Goal: Task Accomplishment & Management: Use online tool/utility

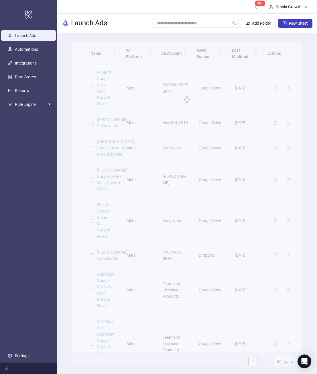
click at [105, 75] on div at bounding box center [187, 99] width 231 height 115
click at [101, 85] on div at bounding box center [187, 99] width 231 height 115
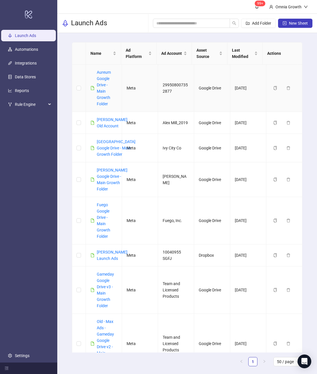
click at [101, 83] on link "Aureum Google Drive - Main Growth Folder" at bounding box center [104, 88] width 14 height 36
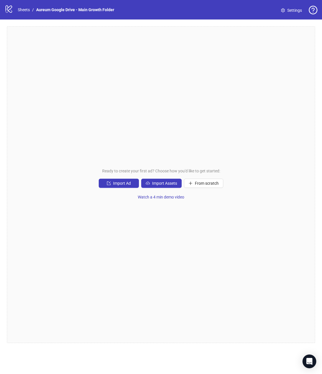
click at [201, 185] on span "From scratch" at bounding box center [207, 183] width 24 height 5
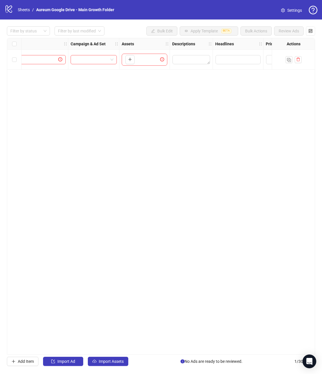
scroll to position [0, 123]
click at [159, 114] on div "Ad Format Ad Name Campaign & Ad Set Assets Descriptions Headlines Primary Texts…" at bounding box center [161, 196] width 308 height 316
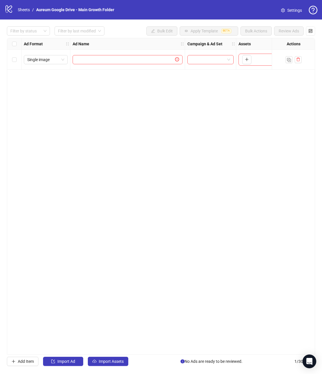
click at [214, 63] on input "search" at bounding box center [208, 59] width 34 height 9
click at [212, 60] on input "search" at bounding box center [208, 59] width 34 height 9
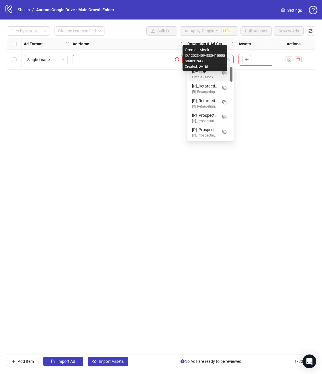
click at [203, 78] on div "Omnia - Mock" at bounding box center [205, 77] width 26 height 5
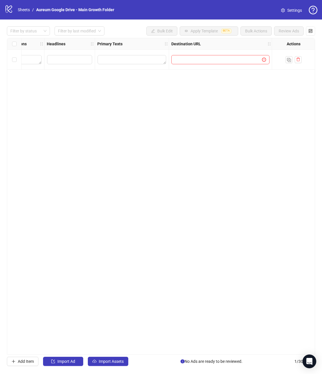
scroll to position [0, 283]
click at [231, 61] on input "text" at bounding box center [215, 59] width 79 height 6
paste input "**********"
type input "**********"
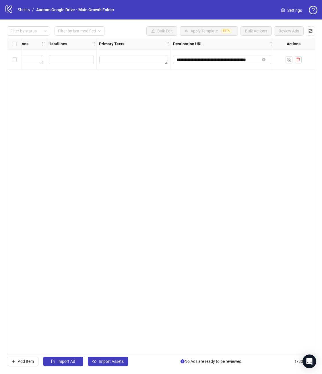
click at [211, 91] on div "**********" at bounding box center [161, 196] width 308 height 316
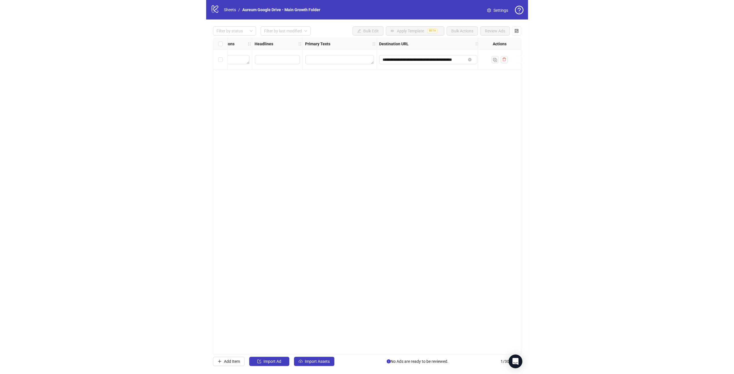
scroll to position [0, 503]
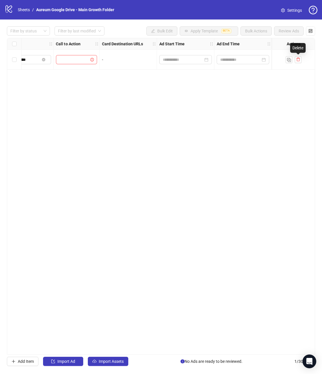
click at [300, 60] on button "button" at bounding box center [297, 59] width 7 height 7
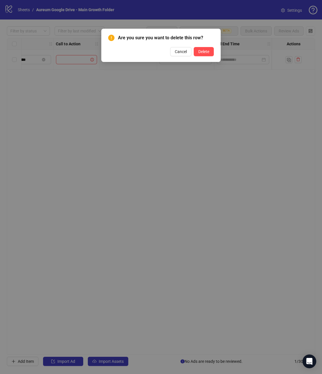
click at [206, 52] on span "Delete" at bounding box center [203, 51] width 11 height 5
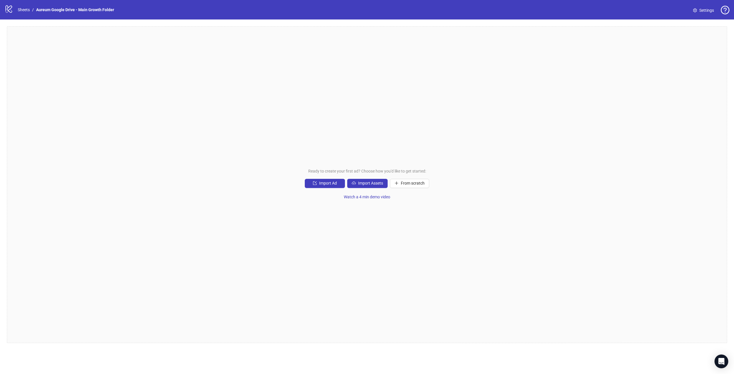
click at [321, 186] on button "Import Assets" at bounding box center [367, 183] width 40 height 9
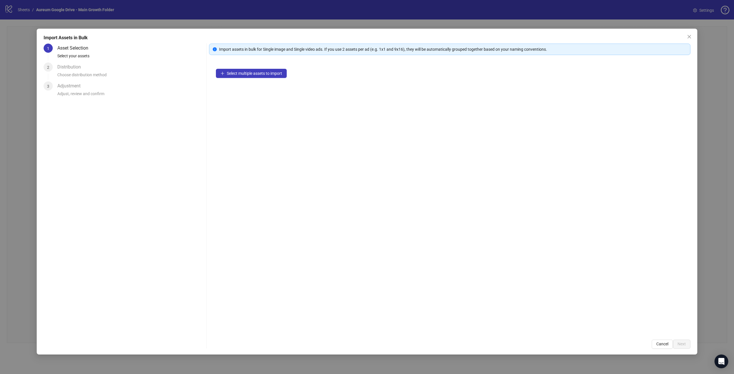
click at [228, 74] on span "Select multiple assets to import" at bounding box center [254, 73] width 55 height 5
click at [254, 137] on div "14 assets selected Add more assets" at bounding box center [449, 197] width 481 height 271
click at [321, 344] on span "Next" at bounding box center [681, 344] width 8 height 5
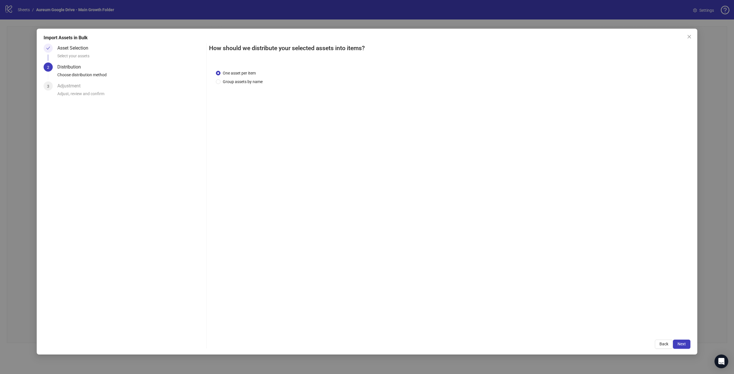
click at [255, 81] on span "Group assets by name" at bounding box center [242, 82] width 44 height 6
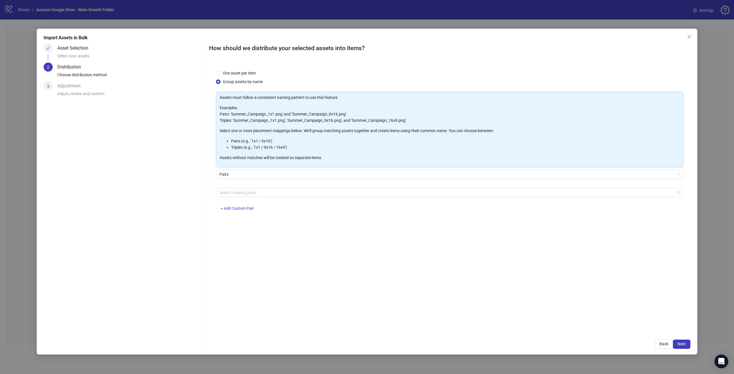
click at [254, 194] on div at bounding box center [446, 193] width 459 height 8
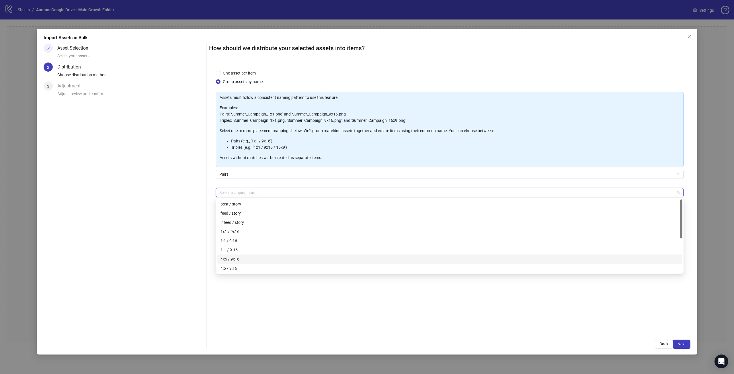
click at [243, 263] on div "4x5 / 9x16" at bounding box center [449, 259] width 465 height 9
click at [321, 314] on div "One asset per item Group assets by name Assets must follow a consistent naming …" at bounding box center [449, 198] width 481 height 270
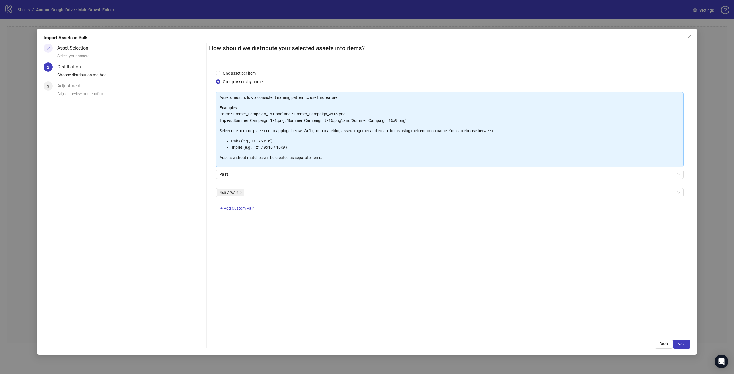
click at [321, 345] on span "Next" at bounding box center [681, 344] width 8 height 5
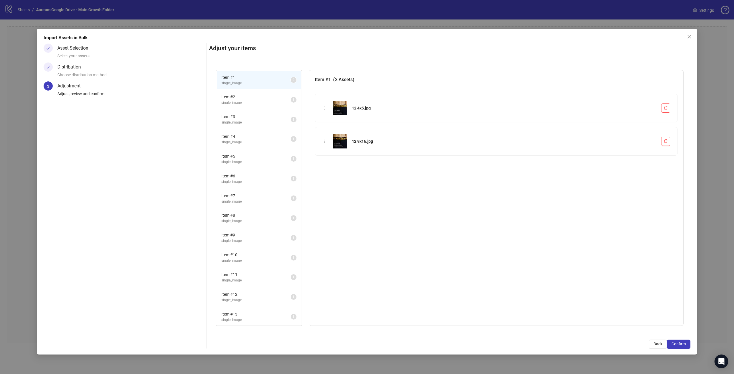
scroll to position [1, 0]
click at [240, 316] on span "Item # 13" at bounding box center [255, 313] width 69 height 6
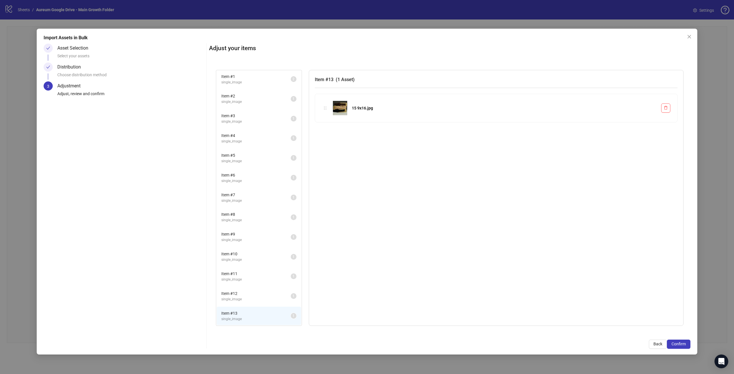
click at [244, 296] on span "Item # 12" at bounding box center [255, 293] width 69 height 6
click at [241, 317] on span "single_image" at bounding box center [255, 318] width 69 height 5
click at [245, 301] on span "single_image" at bounding box center [255, 299] width 69 height 5
click at [242, 316] on span "single_image" at bounding box center [255, 318] width 69 height 5
click at [245, 302] on li "Item # 12 single_image 1" at bounding box center [259, 296] width 84 height 19
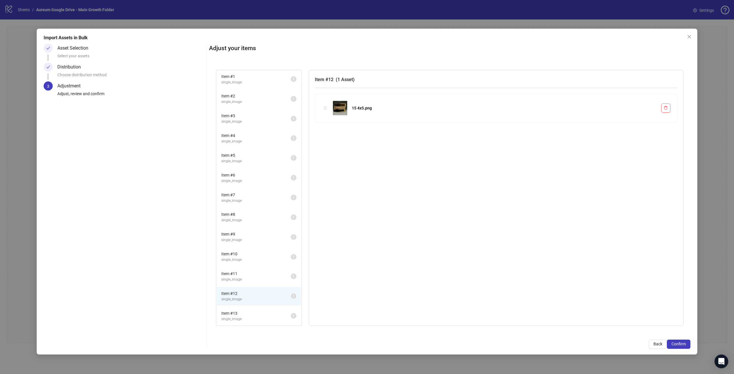
click at [244, 317] on span "single_image" at bounding box center [255, 318] width 69 height 5
click at [251, 295] on span "Item # 12" at bounding box center [255, 293] width 69 height 6
click at [253, 274] on span "Item # 11" at bounding box center [255, 274] width 69 height 6
click at [257, 258] on span "single_image" at bounding box center [255, 259] width 69 height 5
click at [258, 243] on span "single_image" at bounding box center [255, 239] width 69 height 5
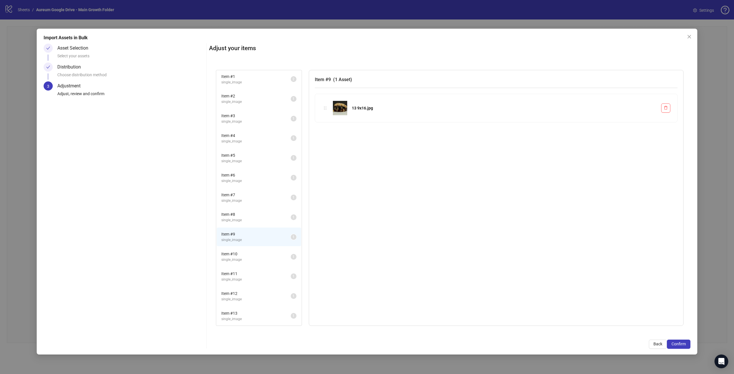
click at [257, 211] on li "Item # 8 single_image 1" at bounding box center [259, 217] width 84 height 19
drag, startPoint x: 256, startPoint y: 145, endPoint x: 250, endPoint y: 103, distance: 42.5
click at [255, 142] on li "Item # 4 single_image 1" at bounding box center [259, 138] width 84 height 19
click at [256, 76] on span "Item # 1" at bounding box center [255, 76] width 69 height 6
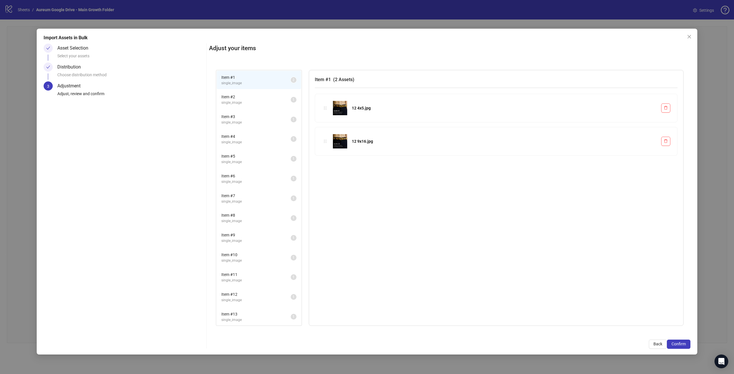
click at [260, 99] on span "Item # 2" at bounding box center [255, 97] width 69 height 6
click at [260, 113] on li "Item # 3 single_image 1" at bounding box center [259, 119] width 84 height 19
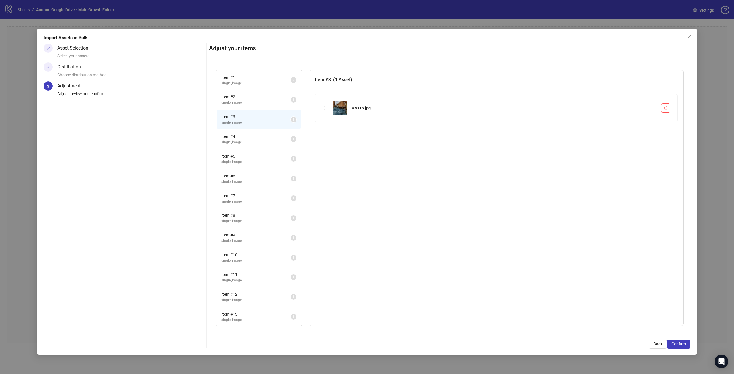
click at [321, 37] on icon "close" at bounding box center [688, 36] width 3 height 3
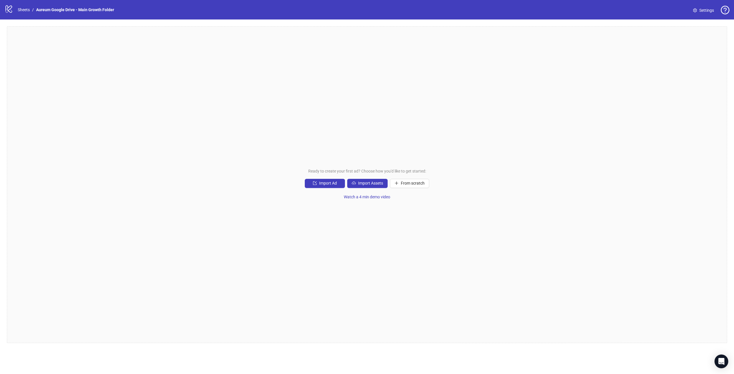
click at [321, 184] on span "From scratch" at bounding box center [413, 183] width 24 height 5
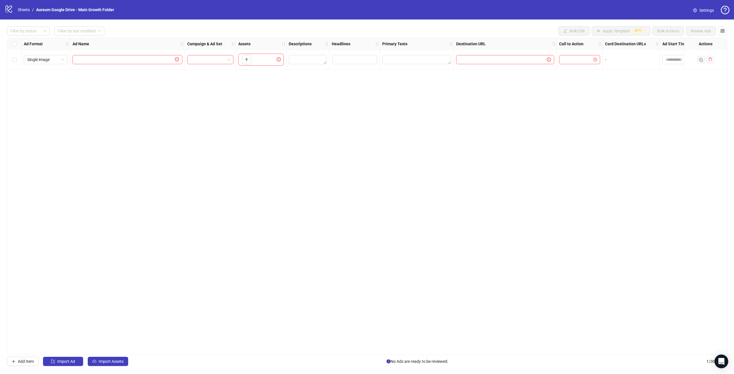
click at [245, 56] on button "button" at bounding box center [246, 59] width 9 height 9
click at [207, 61] on input "search" at bounding box center [208, 59] width 34 height 9
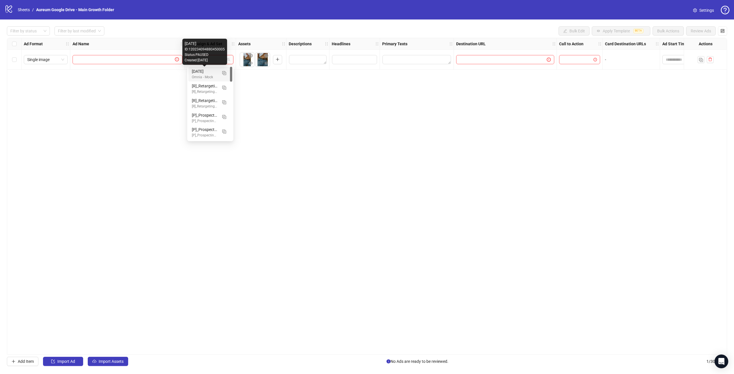
click at [208, 73] on div "[DATE]" at bounding box center [205, 71] width 26 height 6
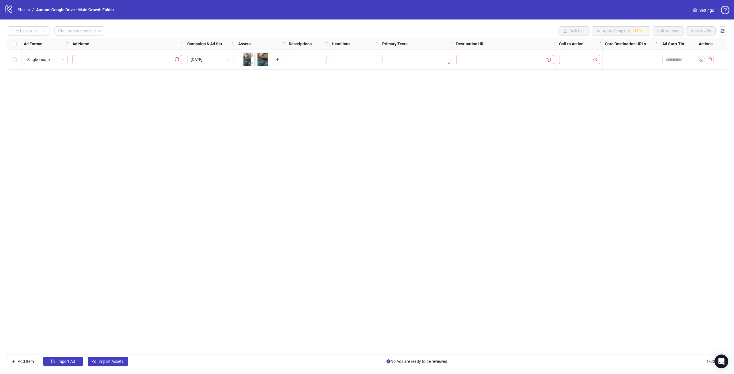
drag, startPoint x: 263, startPoint y: 59, endPoint x: 251, endPoint y: 58, distance: 11.5
click at [251, 58] on ul at bounding box center [255, 59] width 31 height 15
drag, startPoint x: 261, startPoint y: 57, endPoint x: 245, endPoint y: 57, distance: 15.8
click at [245, 57] on body "logo/logo-mobile Sheets / Aureum Google Drive - Main Growth Folder Settings Fil…" at bounding box center [367, 187] width 734 height 374
click at [321, 59] on textarea "Edit values" at bounding box center [416, 59] width 69 height 9
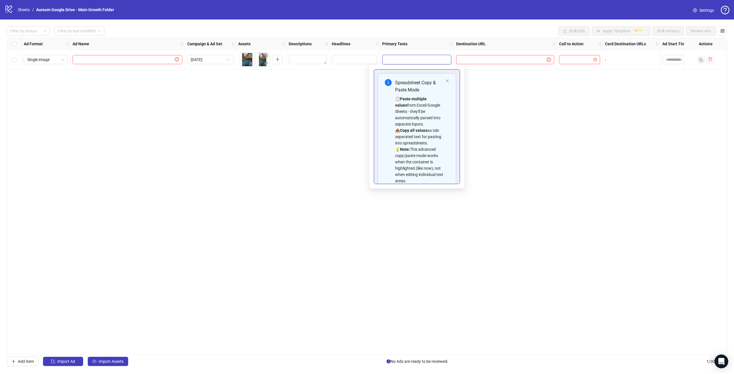
type textarea "**********"
click at [321, 161] on textarea "**********" at bounding box center [415, 162] width 74 height 15
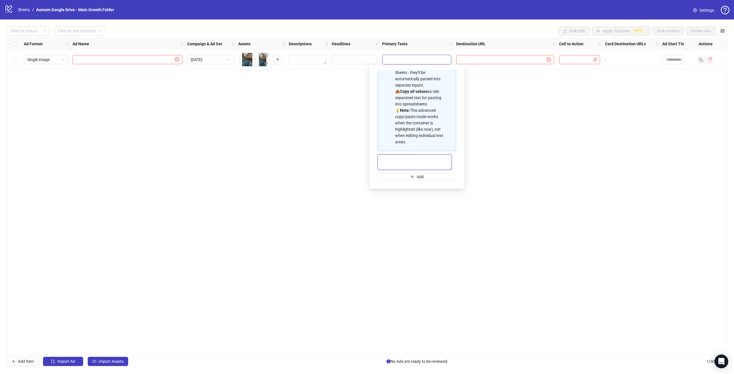
paste textarea "**********"
type textarea "**********"
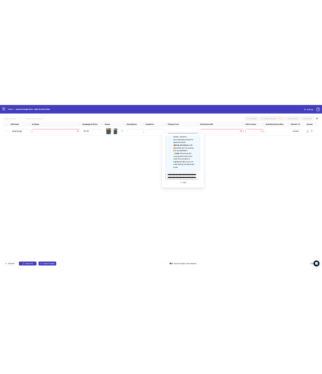
scroll to position [11, 0]
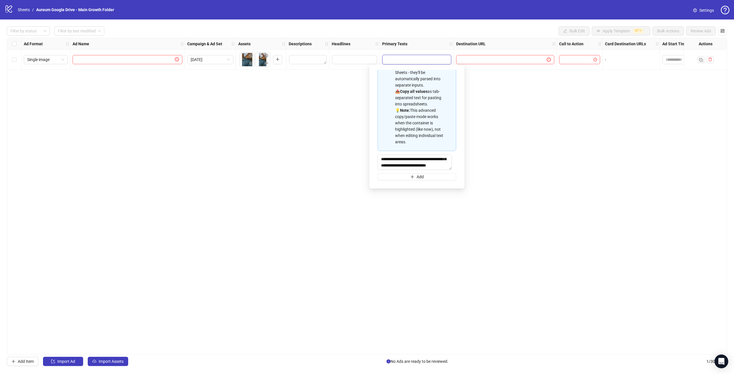
click at [321, 138] on div "Ad Format Ad Name Campaign & Ad Set Assets Descriptions Headlines Primary Texts…" at bounding box center [367, 196] width 720 height 317
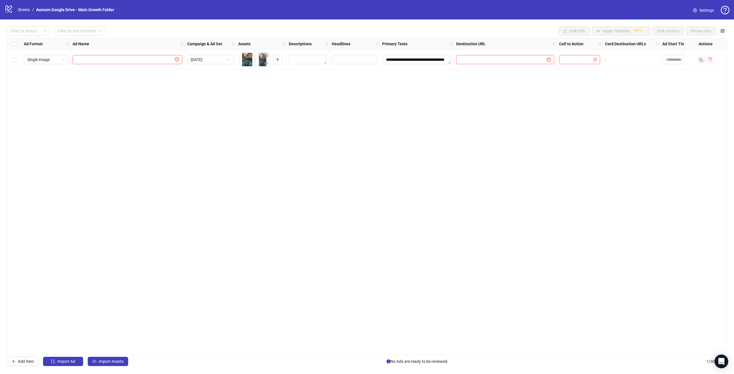
click at [260, 178] on div "**********" at bounding box center [367, 196] width 720 height 317
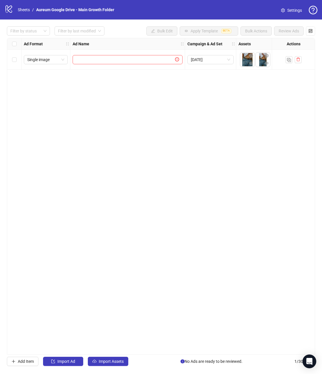
click at [273, 124] on div "Ad Format Ad Name Campaign & Ad Set Assets Descriptions Headlines Primary Texts…" at bounding box center [161, 196] width 308 height 316
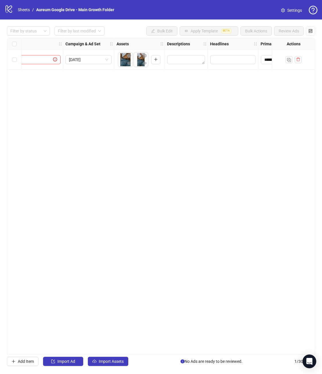
scroll to position [0, 178]
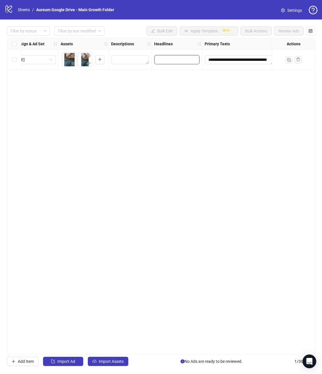
click at [171, 58] on input "Edit values" at bounding box center [176, 59] width 45 height 9
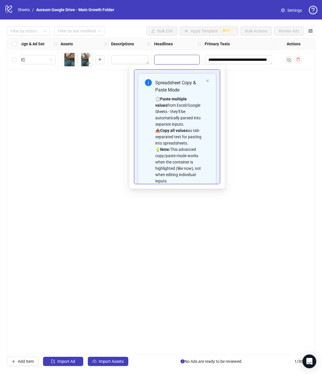
type input "**********"
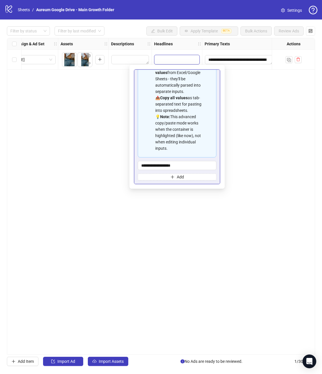
scroll to position [45, 0]
click at [261, 139] on div "**********" at bounding box center [161, 196] width 308 height 316
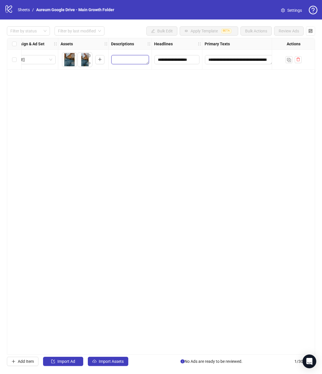
click at [126, 61] on textarea "Edit values" at bounding box center [130, 59] width 38 height 9
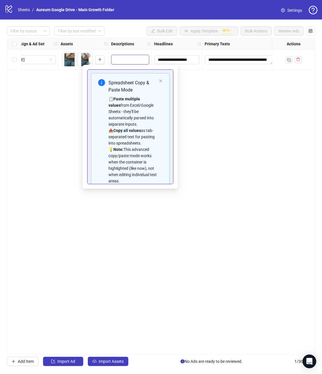
type textarea "**********"
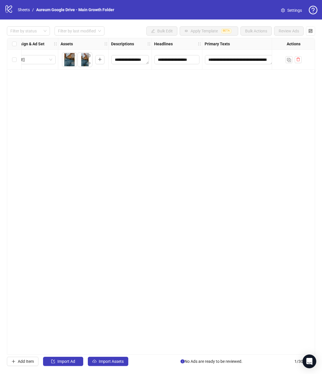
click at [262, 137] on div "**********" at bounding box center [161, 196] width 308 height 316
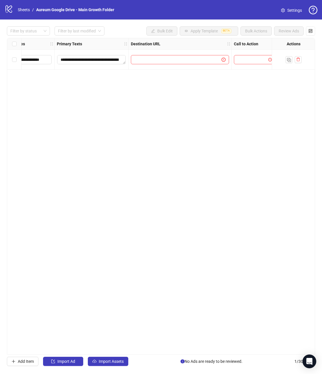
scroll to position [0, 326]
click at [176, 56] on span at bounding box center [179, 59] width 98 height 9
paste input "**********"
type input "**********"
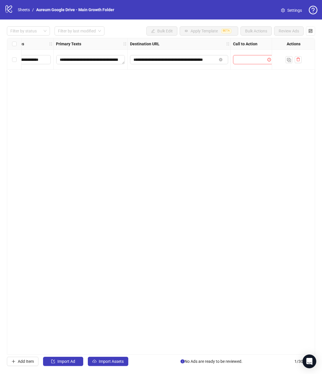
click at [242, 60] on input "search" at bounding box center [250, 59] width 29 height 9
type input "****"
click at [248, 73] on div "Shop now" at bounding box center [253, 71] width 32 height 6
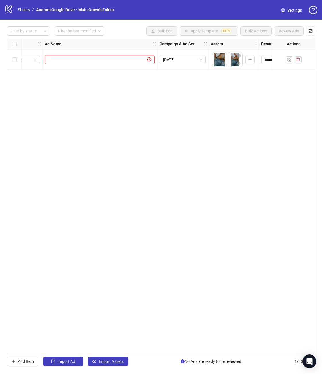
scroll to position [0, 0]
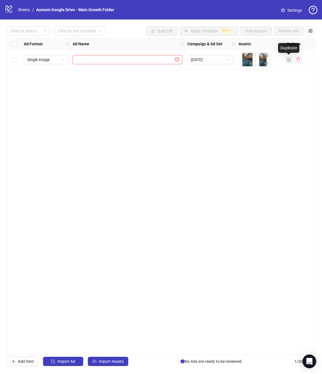
click at [287, 61] on img "button" at bounding box center [289, 60] width 4 height 4
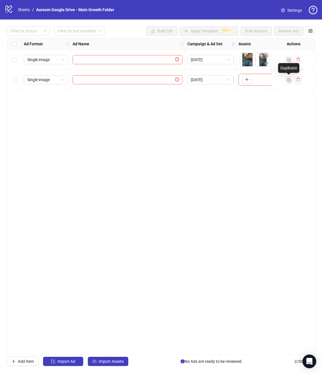
click at [287, 81] on img "button" at bounding box center [289, 80] width 4 height 4
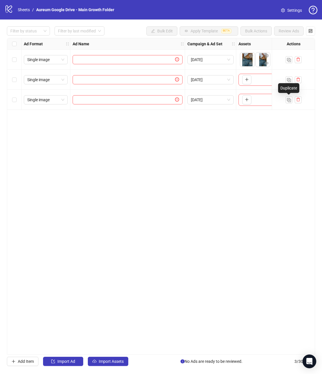
click at [287, 101] on img "button" at bounding box center [289, 100] width 4 height 4
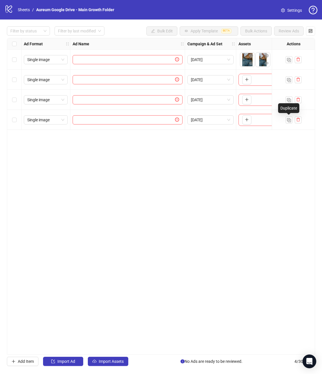
drag, startPoint x: 289, startPoint y: 121, endPoint x: 289, endPoint y: 127, distance: 6.6
click at [289, 121] on img "button" at bounding box center [289, 120] width 4 height 4
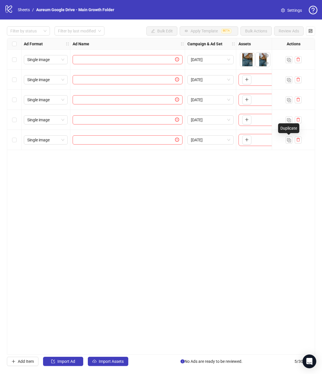
click at [288, 142] on button "button" at bounding box center [288, 139] width 7 height 7
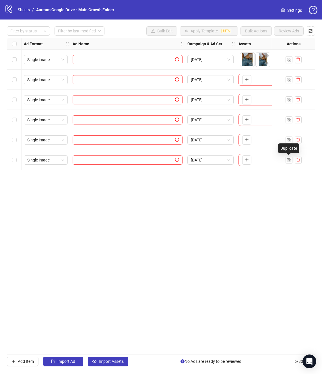
click at [290, 161] on img "button" at bounding box center [289, 160] width 4 height 4
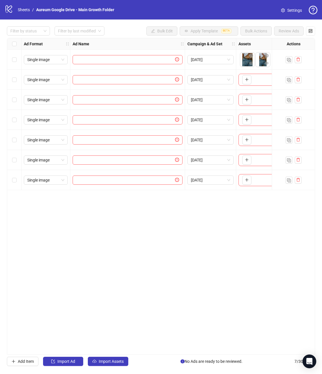
click at [246, 81] on icon "plus" at bounding box center [247, 79] width 4 height 4
click at [248, 100] on icon "plus" at bounding box center [247, 99] width 4 height 4
click at [247, 120] on icon "plus" at bounding box center [247, 120] width 4 height 4
click at [246, 142] on span "button" at bounding box center [247, 139] width 4 height 5
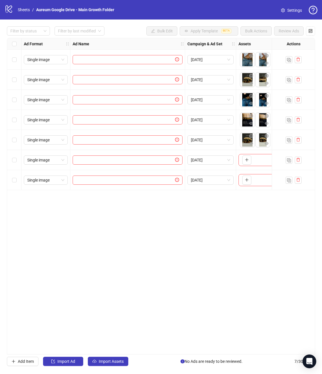
click at [249, 160] on button "button" at bounding box center [246, 159] width 9 height 9
click at [245, 181] on icon "plus" at bounding box center [247, 180] width 4 height 4
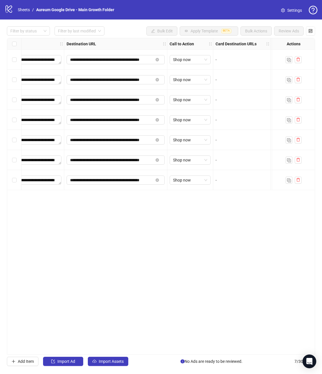
scroll to position [0, 390]
click at [155, 161] on icon "close-circle" at bounding box center [156, 159] width 3 height 3
click at [154, 180] on span at bounding box center [156, 180] width 7 height 6
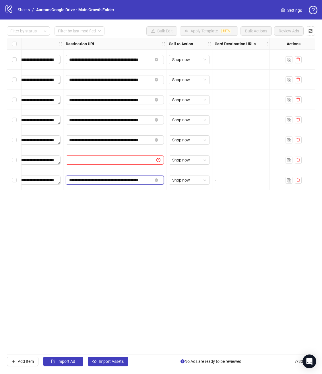
scroll to position [0, 7]
click at [156, 181] on icon "close-circle" at bounding box center [156, 179] width 3 height 3
click at [145, 162] on input "text" at bounding box center [108, 160] width 79 height 6
paste input "**********"
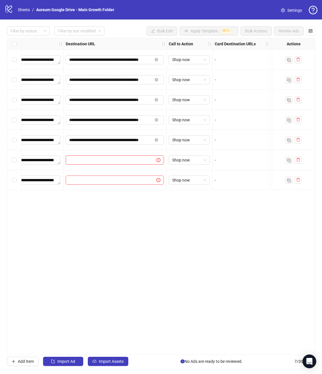
type input "**********"
click at [135, 180] on input "text" at bounding box center [108, 180] width 79 height 6
paste input "**********"
type input "**********"
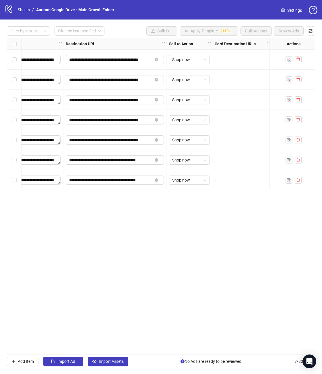
click at [142, 221] on div "**********" at bounding box center [161, 196] width 308 height 316
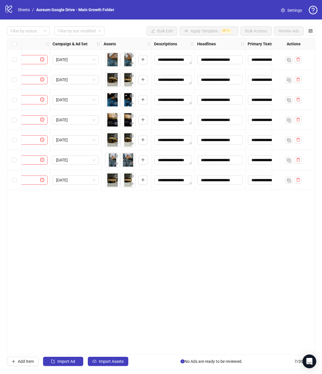
scroll to position [0, 0]
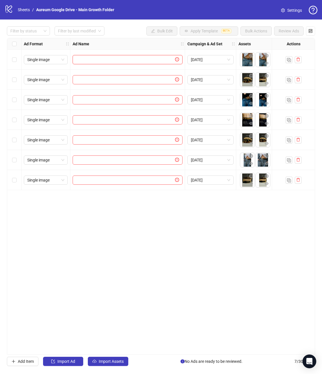
click at [123, 59] on input "text" at bounding box center [125, 59] width 98 height 6
paste input "**********"
type input "**********"
click at [123, 98] on input "text" at bounding box center [125, 100] width 98 height 6
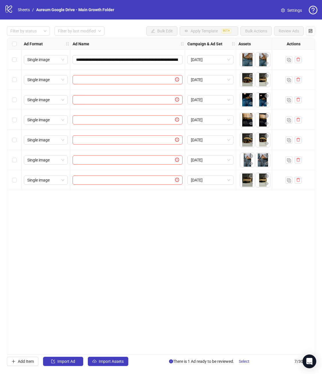
paste input "**********"
type input "**********"
click at [137, 120] on input "text" at bounding box center [125, 120] width 98 height 6
paste input "**********"
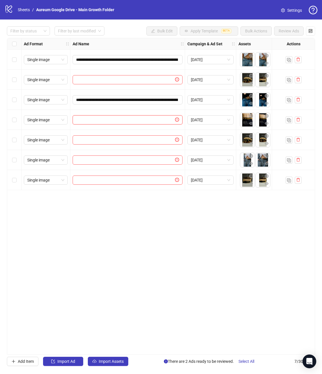
type input "**********"
click at [102, 139] on input "text" at bounding box center [125, 140] width 98 height 6
paste input "**********"
type input "**********"
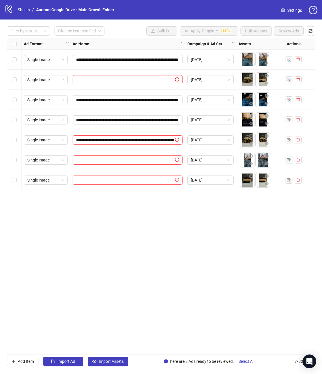
scroll to position [0, 93]
click at [140, 158] on input "text" at bounding box center [125, 160] width 98 height 6
paste input "**********"
type input "**********"
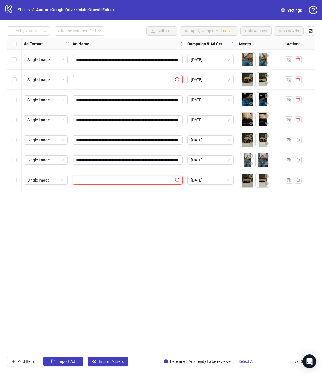
paste input "**********"
click at [136, 179] on input "text" at bounding box center [125, 180] width 98 height 6
type input "**********"
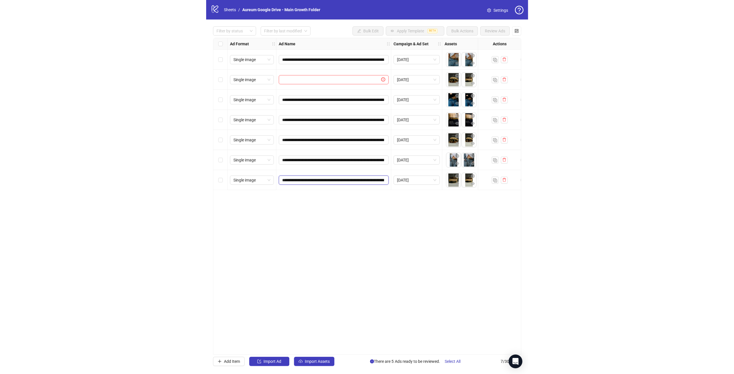
scroll to position [0, 80]
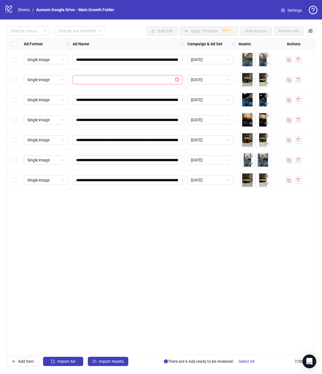
click at [15, 63] on div "Select row 1" at bounding box center [14, 60] width 14 height 20
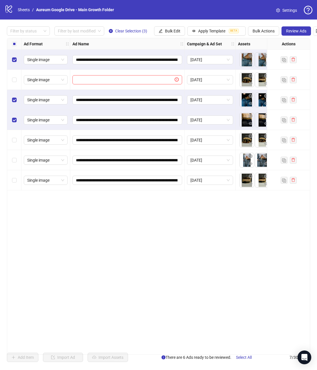
click at [14, 143] on div "Select row 5" at bounding box center [14, 140] width 14 height 20
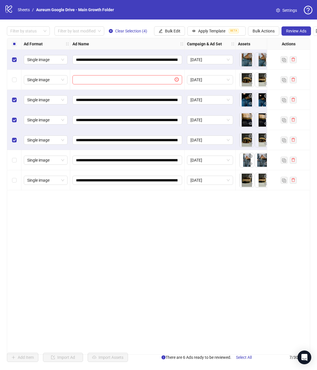
click at [15, 163] on label "Select row 6" at bounding box center [14, 160] width 5 height 6
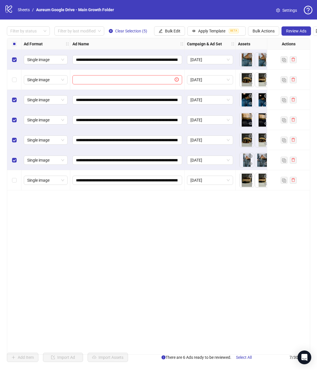
click at [15, 187] on div "Select row 7" at bounding box center [14, 180] width 14 height 20
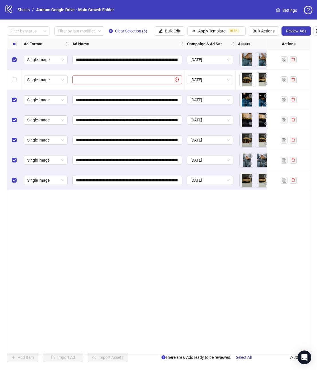
click at [302, 32] on span "Review Ads" at bounding box center [296, 31] width 20 height 5
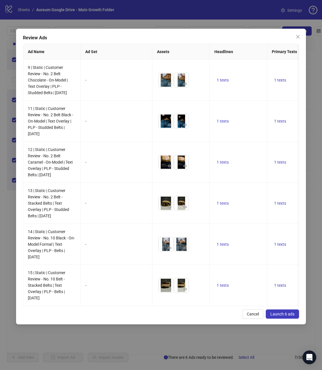
click at [299, 38] on icon "close" at bounding box center [297, 36] width 3 height 3
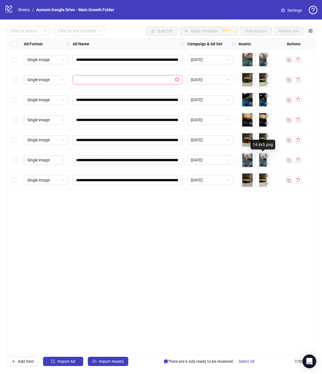
drag, startPoint x: 260, startPoint y: 164, endPoint x: 244, endPoint y: 164, distance: 16.3
click at [244, 164] on body "**********" at bounding box center [161, 187] width 322 height 374
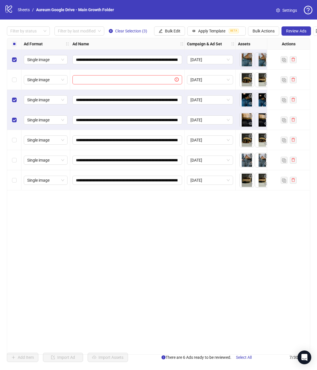
click at [17, 144] on div "Select row 5" at bounding box center [14, 140] width 14 height 20
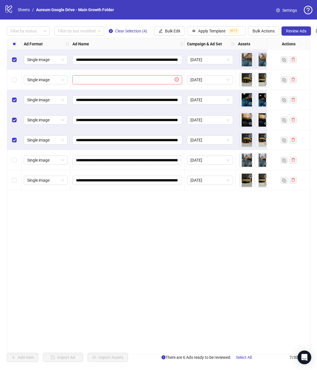
click at [15, 165] on div "Select row 6" at bounding box center [14, 160] width 14 height 20
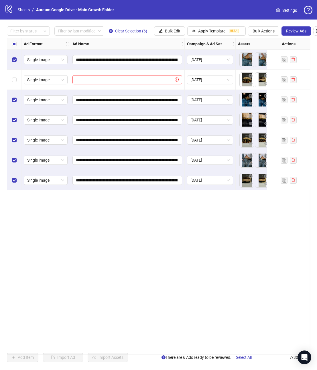
click at [302, 32] on span "Review Ads" at bounding box center [296, 31] width 20 height 5
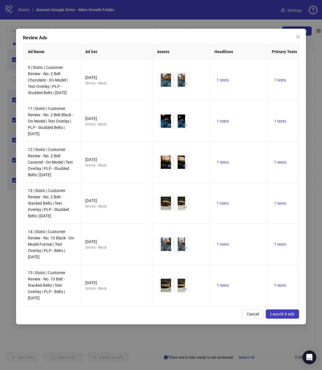
click at [289, 316] on span "Launch 6 ads" at bounding box center [282, 313] width 24 height 5
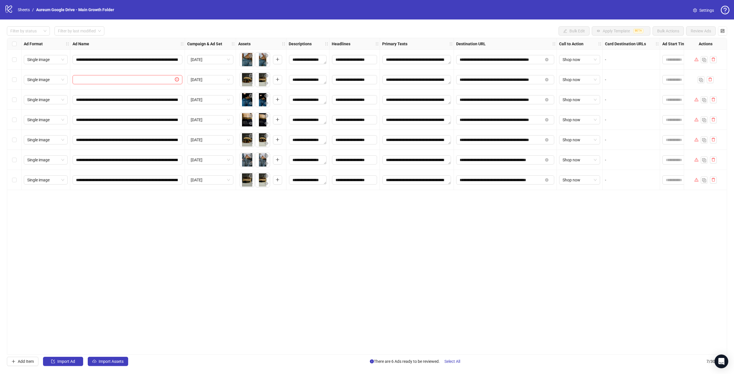
click at [321, 9] on span "Settings" at bounding box center [706, 10] width 15 height 6
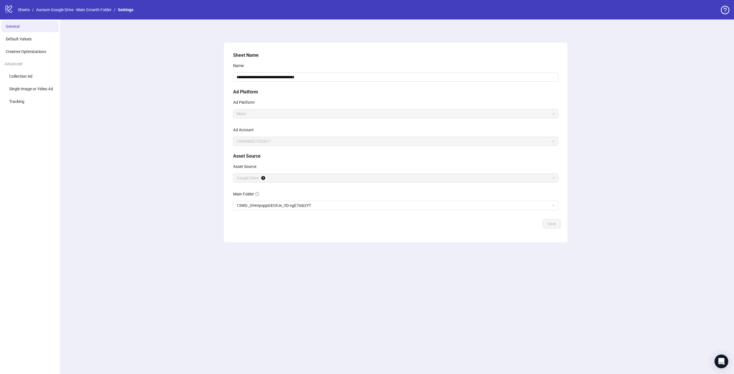
click at [25, 36] on li "Default Values" at bounding box center [30, 38] width 58 height 11
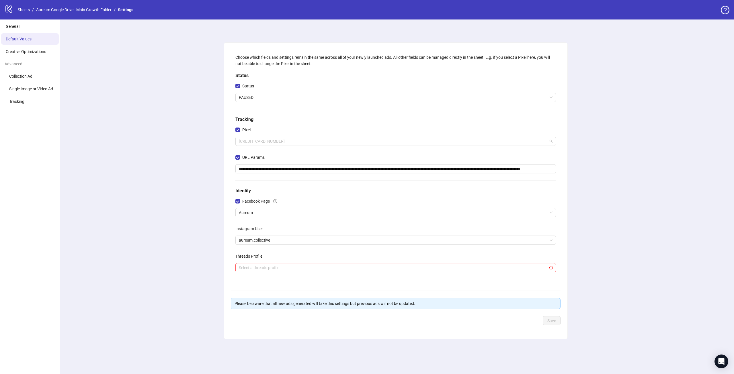
click at [269, 141] on span "[CREDIT_CARD_NUMBER]" at bounding box center [396, 141] width 314 height 9
click at [195, 144] on div "**********" at bounding box center [395, 196] width 677 height 355
click at [126, 9] on link "Settings" at bounding box center [126, 10] width 18 height 6
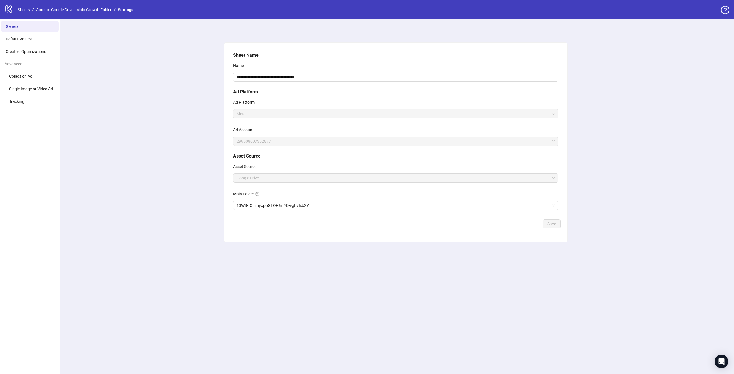
click at [86, 11] on link "Aureum Google Drive - Main Growth Folder" at bounding box center [74, 10] width 78 height 6
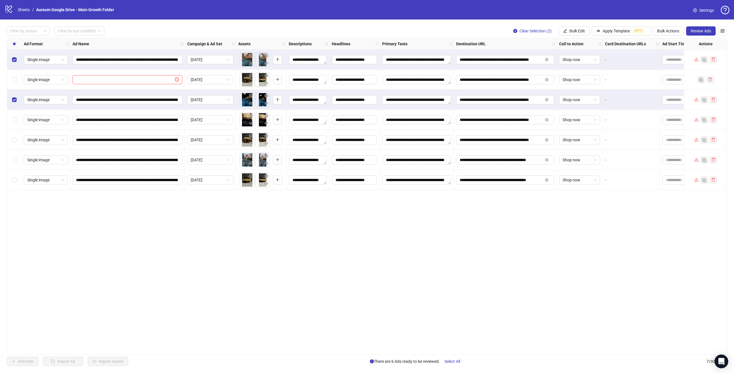
click at [15, 123] on div "Select row 4" at bounding box center [14, 120] width 14 height 20
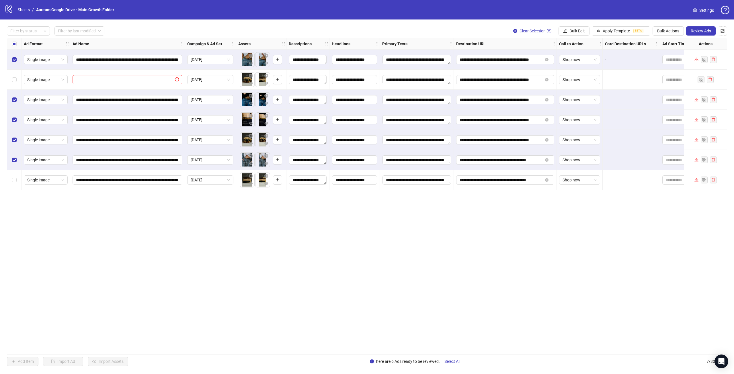
click at [17, 181] on div "Select row 7" at bounding box center [14, 180] width 14 height 20
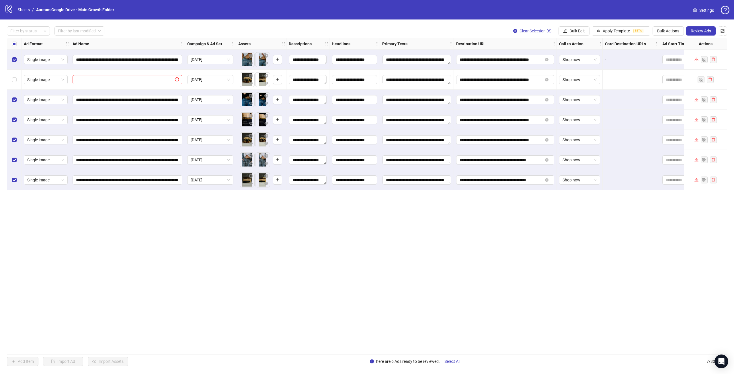
click at [193, 287] on div "**********" at bounding box center [367, 196] width 720 height 317
click at [707, 5] on div "logo/logo-mobile Sheets / Aureum Google Drive - Main Growth Folder Settings" at bounding box center [367, 10] width 725 height 10
click at [707, 7] on span "Settings" at bounding box center [706, 10] width 15 height 6
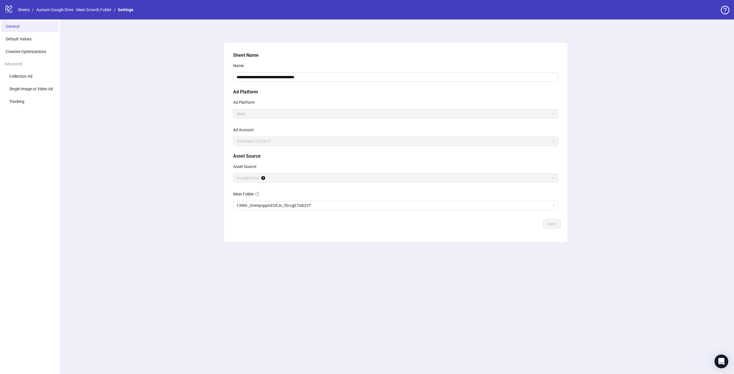
click at [29, 39] on span "Default Values" at bounding box center [19, 39] width 26 height 5
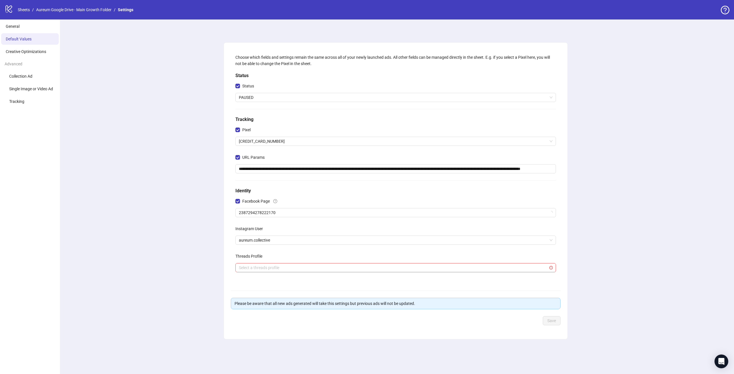
click at [257, 142] on span "[CREDIT_CARD_NUMBER]" at bounding box center [396, 141] width 314 height 9
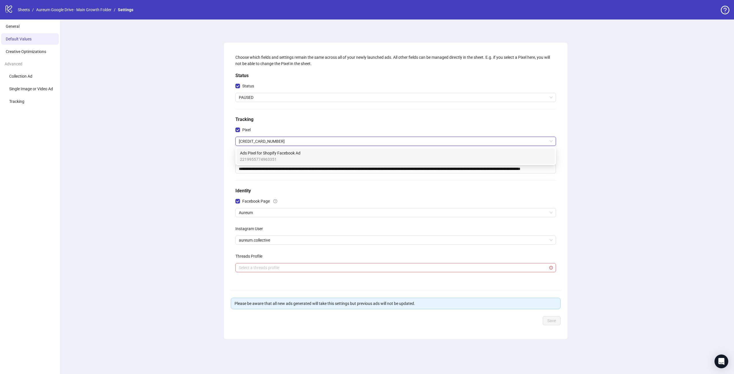
click at [257, 142] on span "[CREDIT_CARD_NUMBER]" at bounding box center [396, 141] width 314 height 9
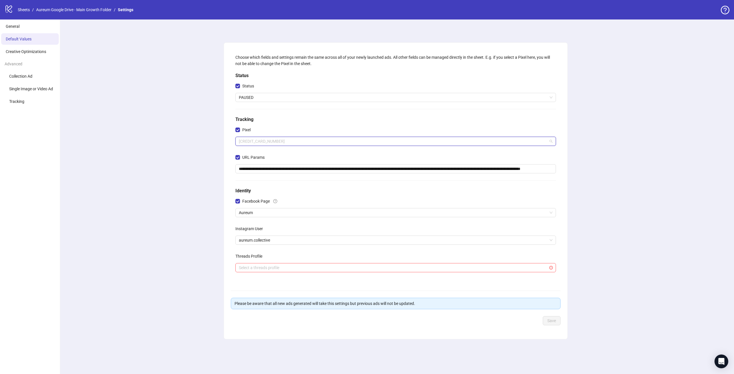
click at [257, 142] on span "[CREDIT_CARD_NUMBER]" at bounding box center [396, 141] width 314 height 9
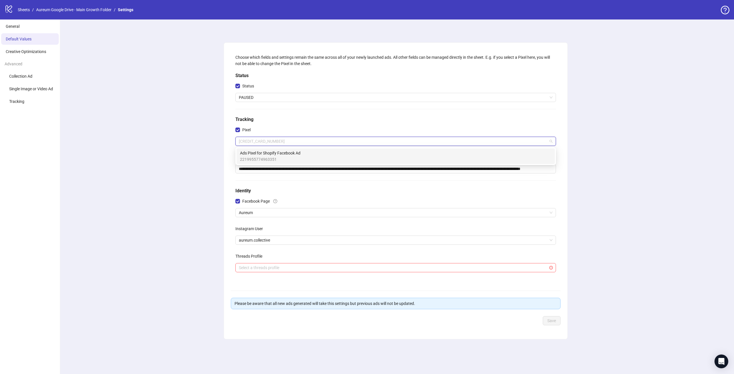
click at [273, 154] on span "Ads Pixel for Shopify Facebook Ad" at bounding box center [270, 153] width 60 height 6
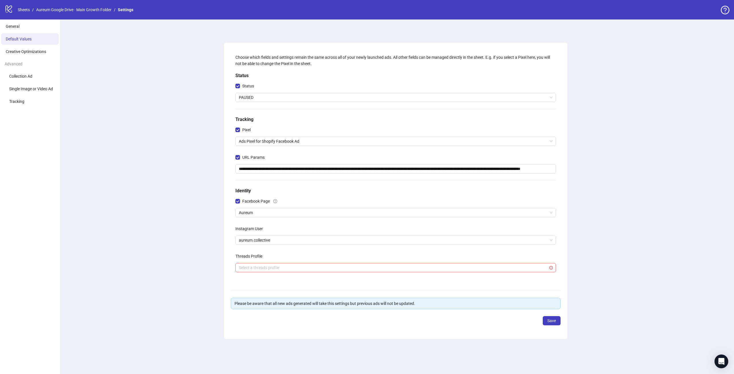
click at [550, 321] on span "Save" at bounding box center [551, 321] width 9 height 5
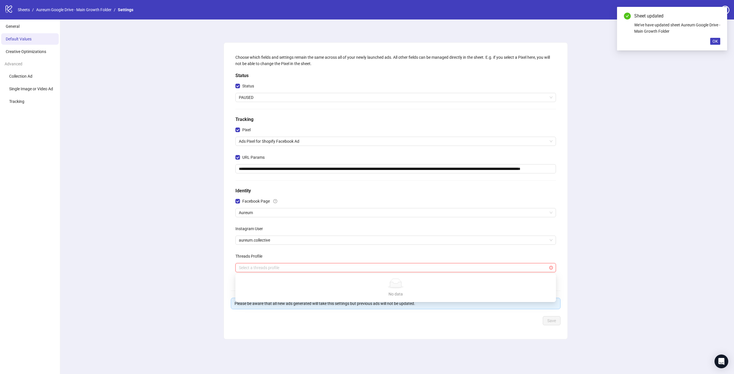
click at [274, 271] on input "search" at bounding box center [393, 267] width 308 height 9
click at [152, 189] on div "**********" at bounding box center [395, 196] width 677 height 355
click at [41, 28] on li "General" at bounding box center [30, 26] width 58 height 11
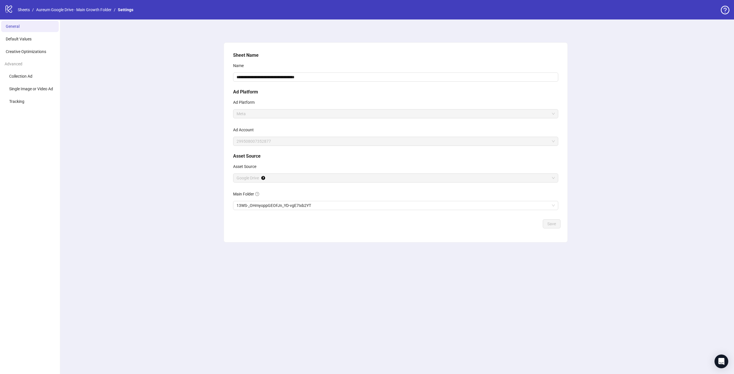
click at [67, 10] on link "Aureum Google Drive - Main Growth Folder" at bounding box center [74, 10] width 78 height 6
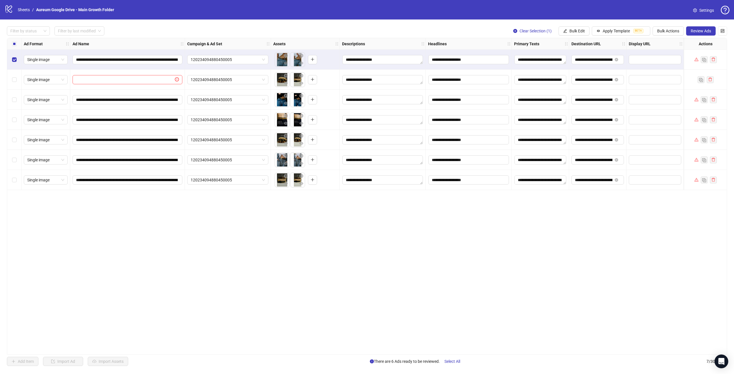
click at [14, 105] on div "Select row 3" at bounding box center [14, 100] width 14 height 20
click at [14, 124] on div "Select row 4" at bounding box center [14, 120] width 14 height 20
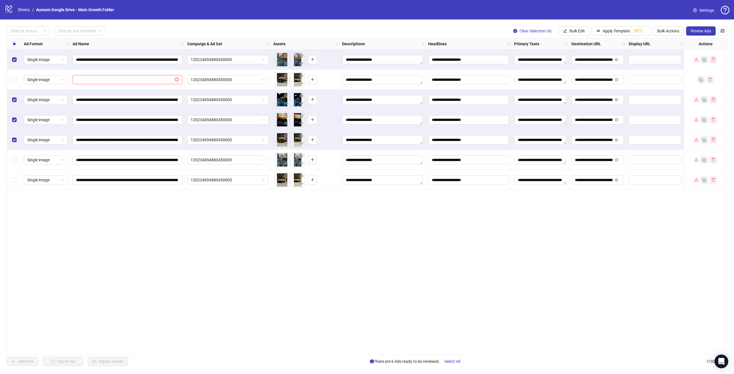
click at [15, 167] on div "Select row 6" at bounding box center [14, 160] width 14 height 20
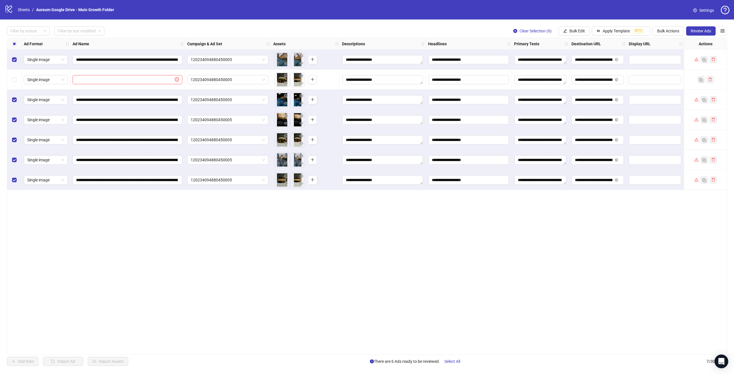
click at [709, 31] on span "Review Ads" at bounding box center [701, 31] width 20 height 5
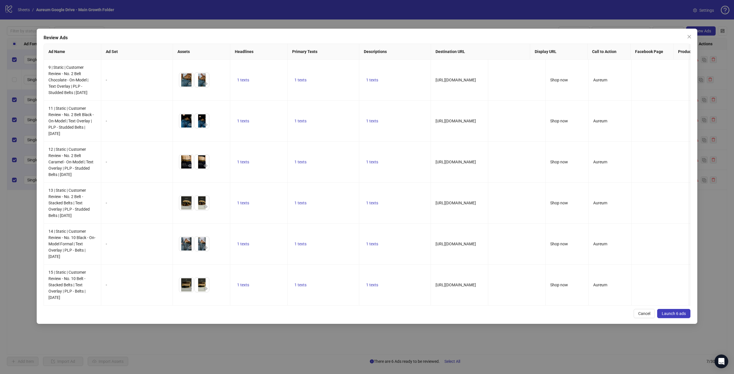
click at [671, 316] on span "Launch 6 ads" at bounding box center [674, 313] width 24 height 5
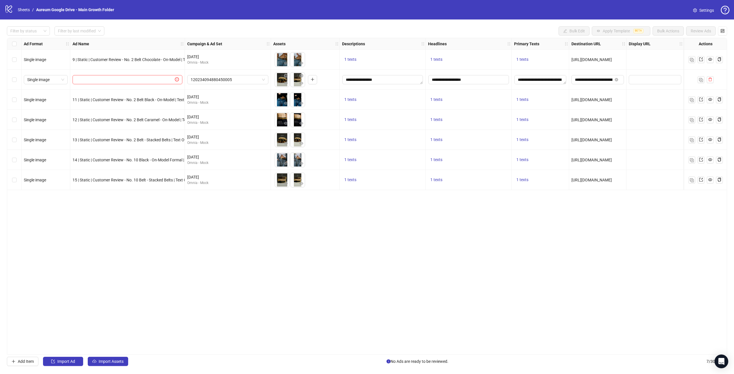
click at [12, 63] on div "Select row 1" at bounding box center [14, 60] width 14 height 20
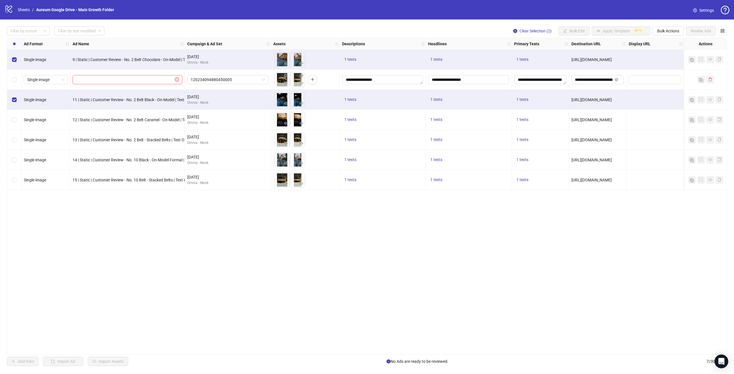
click at [16, 123] on label "Select row 4" at bounding box center [14, 120] width 5 height 6
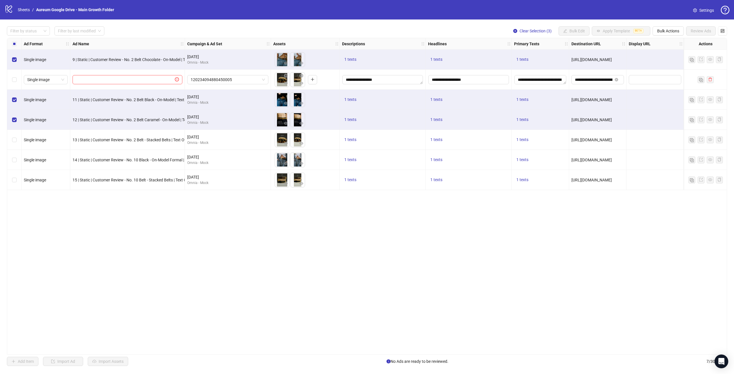
click at [16, 143] on div "Select row 5" at bounding box center [14, 140] width 14 height 20
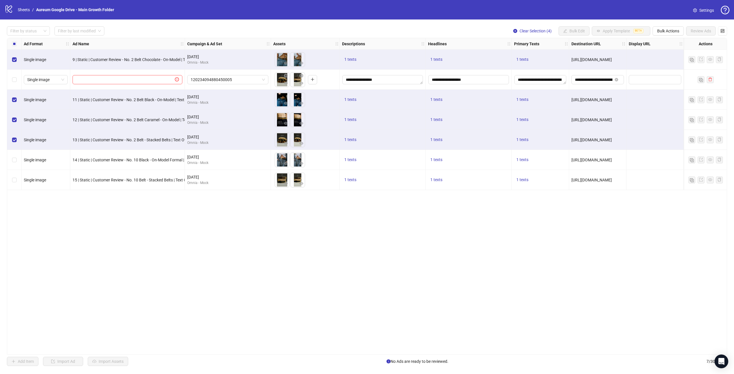
click at [15, 163] on label "Select row 6" at bounding box center [14, 160] width 5 height 6
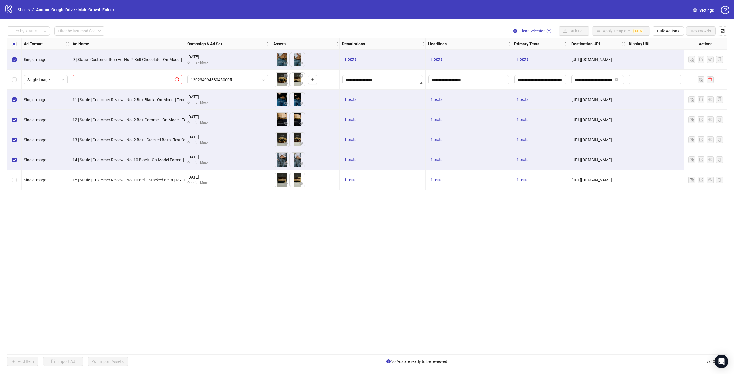
click at [15, 183] on div "Select row 7" at bounding box center [14, 180] width 14 height 20
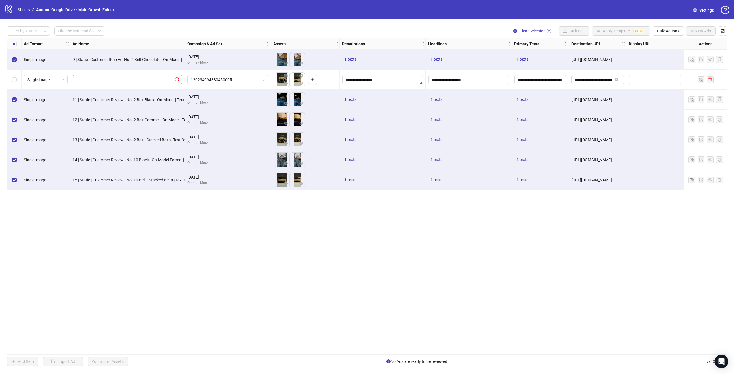
click at [667, 33] on span "Bulk Actions" at bounding box center [668, 31] width 22 height 5
click at [671, 82] on span "Export" at bounding box center [675, 79] width 39 height 6
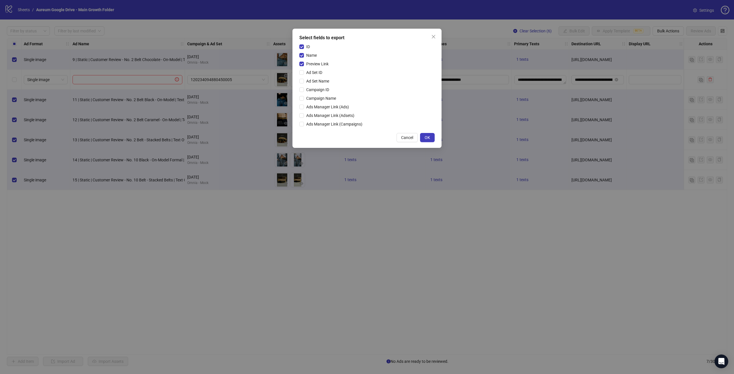
click at [432, 38] on icon "close" at bounding box center [433, 36] width 5 height 5
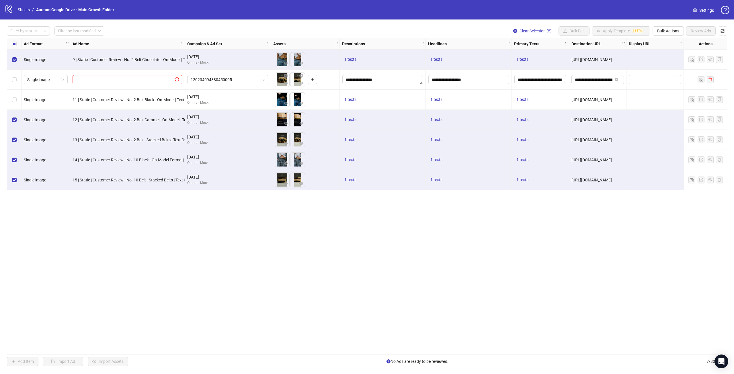
click at [13, 125] on div "Select row 4" at bounding box center [14, 120] width 14 height 20
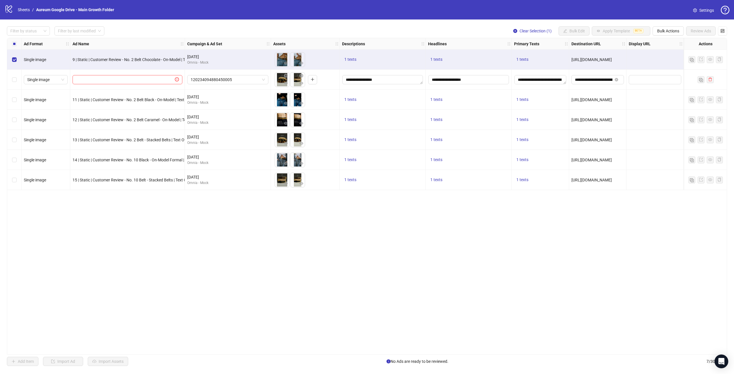
click at [671, 33] on span "Bulk Actions" at bounding box center [668, 31] width 22 height 5
click at [674, 80] on span "Export" at bounding box center [675, 79] width 39 height 6
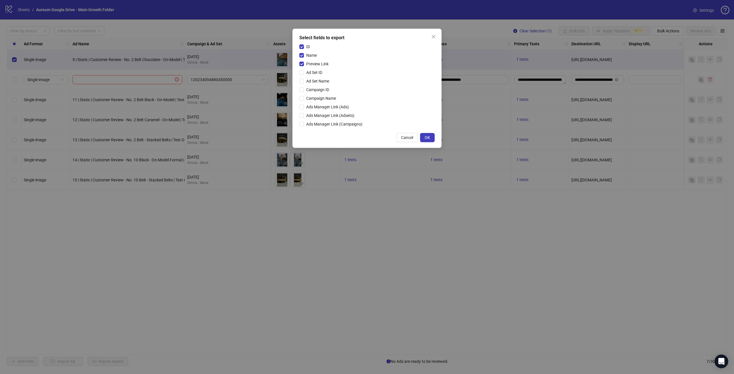
click at [303, 45] on label "ID" at bounding box center [305, 47] width 13 height 6
click at [306, 59] on div "ID Name Preview Link Ad Set ID Ad Set Name Campaign ID Campaign Name Ads Manage…" at bounding box center [366, 87] width 135 height 86
click at [308, 56] on span "Name" at bounding box center [311, 55] width 15 height 6
click at [309, 46] on span "ID" at bounding box center [308, 47] width 8 height 6
click at [431, 139] on button "OK" at bounding box center [427, 137] width 15 height 9
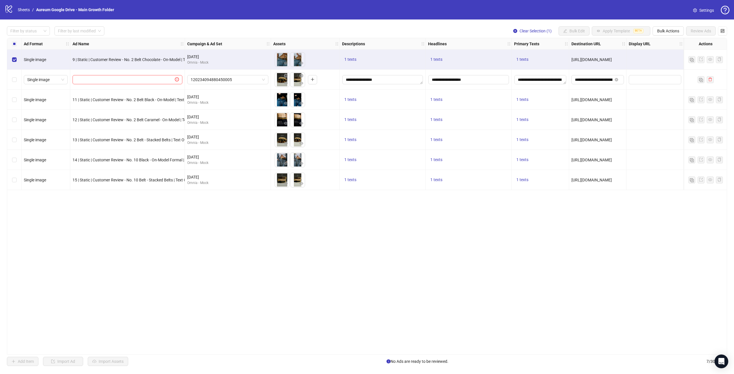
drag, startPoint x: 211, startPoint y: 220, endPoint x: 192, endPoint y: 198, distance: 28.9
click at [211, 220] on div "**********" at bounding box center [367, 196] width 720 height 317
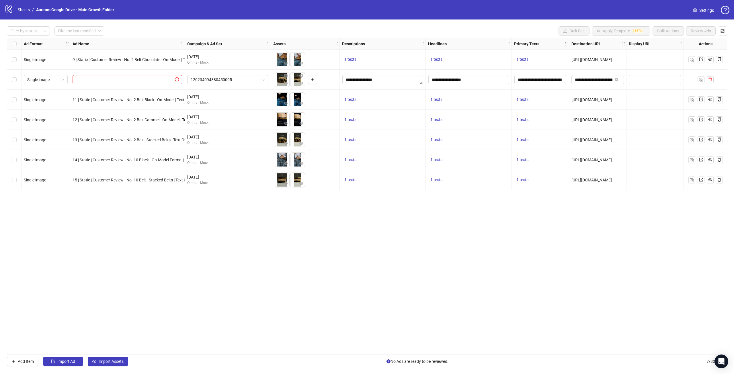
click at [16, 103] on label "Select row 3" at bounding box center [14, 100] width 5 height 6
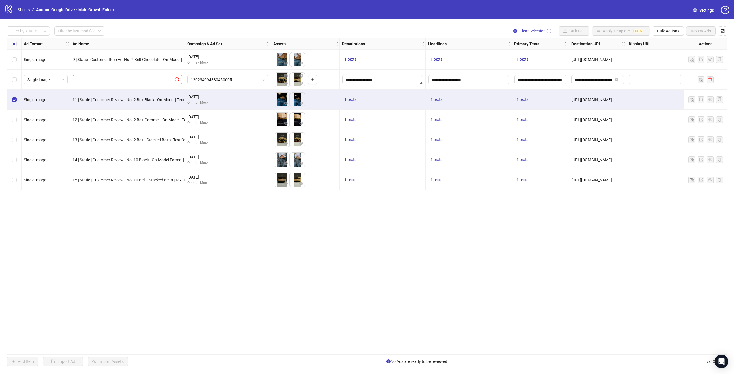
click at [669, 34] on button "Bulk Actions" at bounding box center [667, 30] width 31 height 9
click at [669, 80] on span "Export" at bounding box center [675, 79] width 39 height 6
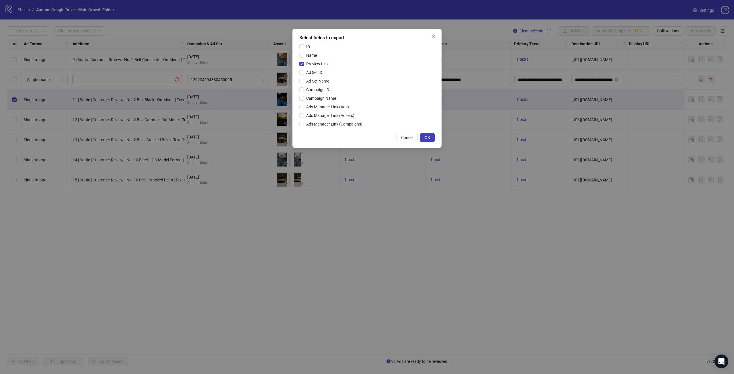
click at [428, 138] on span "OK" at bounding box center [427, 137] width 5 height 5
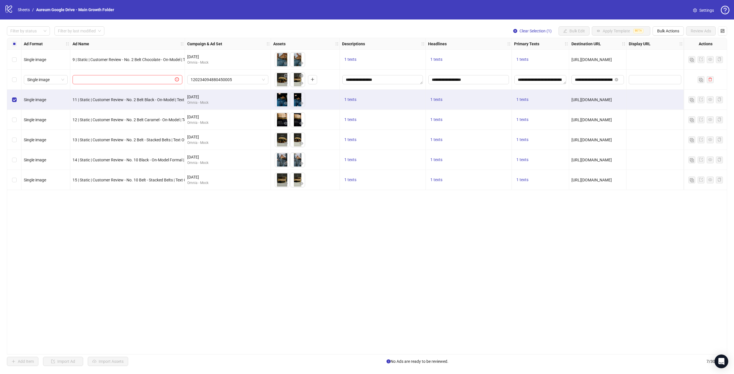
click at [15, 102] on label "Select row 3" at bounding box center [14, 100] width 5 height 6
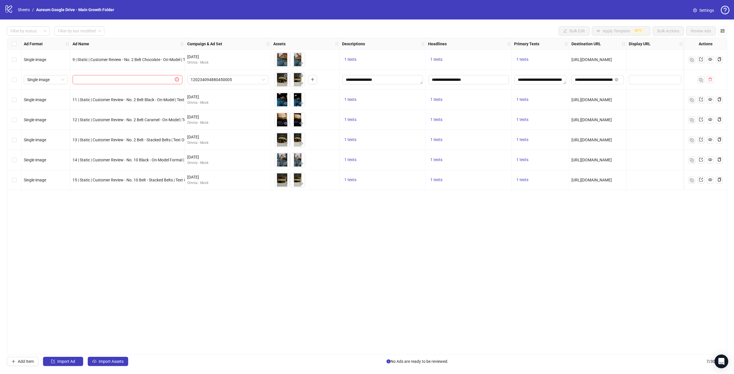
click at [17, 120] on div "Select row 4" at bounding box center [14, 120] width 14 height 20
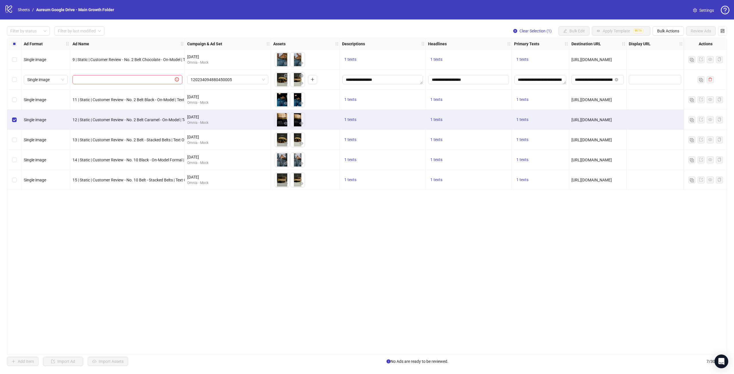
click at [673, 30] on span "Bulk Actions" at bounding box center [668, 31] width 22 height 5
click at [662, 80] on span "Export" at bounding box center [675, 79] width 39 height 6
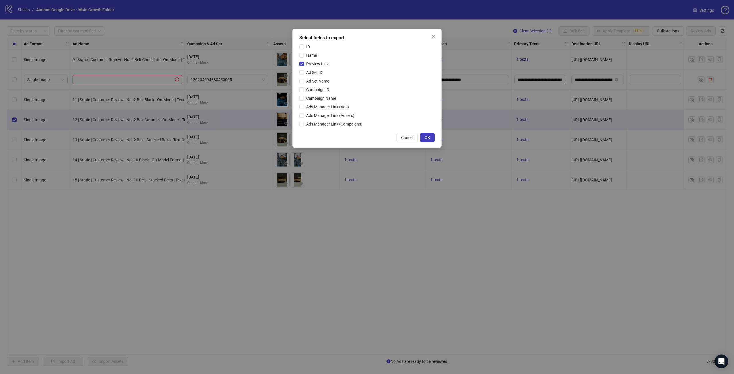
click at [432, 138] on button "OK" at bounding box center [427, 137] width 15 height 9
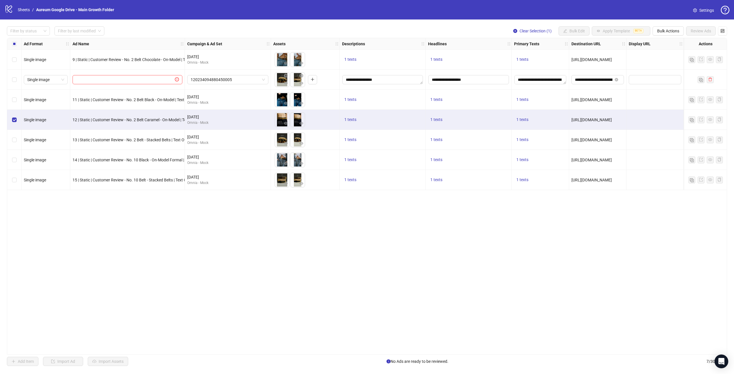
click at [17, 118] on div "Select row 4" at bounding box center [14, 120] width 14 height 20
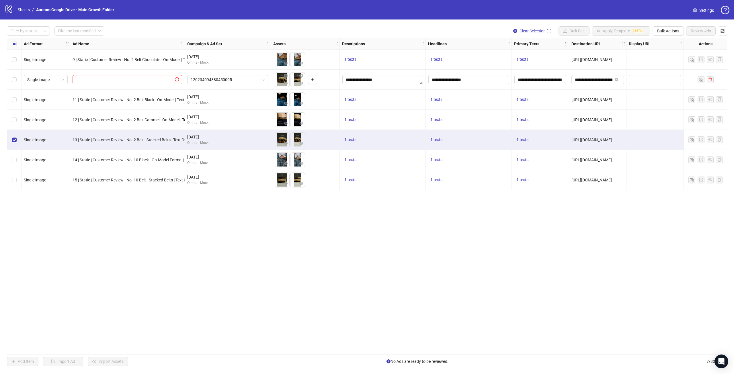
click at [669, 32] on span "Bulk Actions" at bounding box center [668, 31] width 22 height 5
click at [665, 80] on span "Export" at bounding box center [675, 79] width 39 height 6
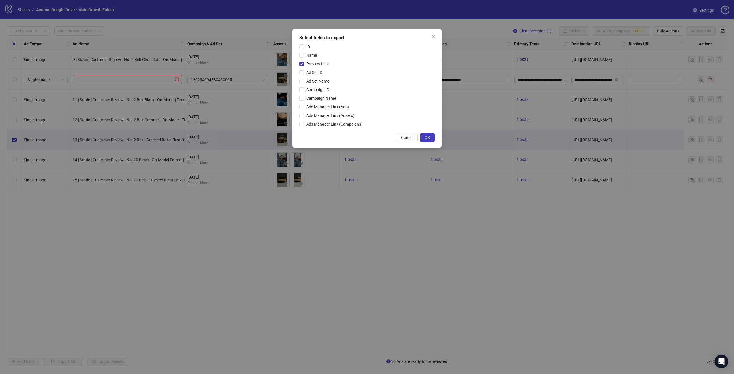
click at [426, 139] on span "OK" at bounding box center [427, 137] width 5 height 5
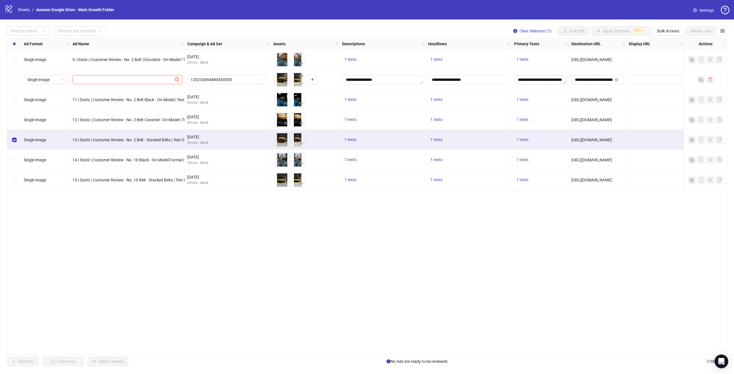
click at [16, 163] on label "Select row 6" at bounding box center [14, 160] width 5 height 6
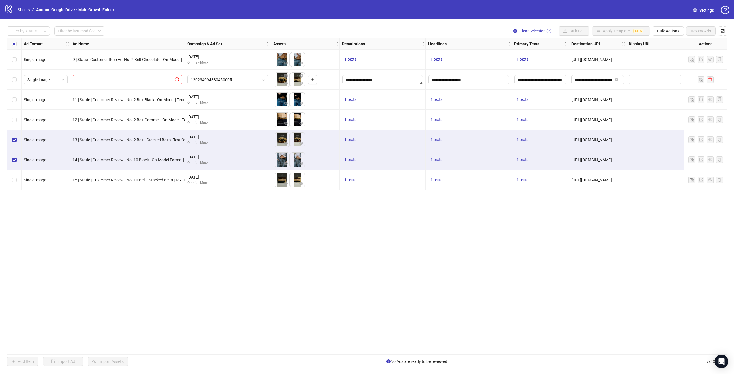
click at [13, 186] on div "Select row 7" at bounding box center [14, 180] width 14 height 20
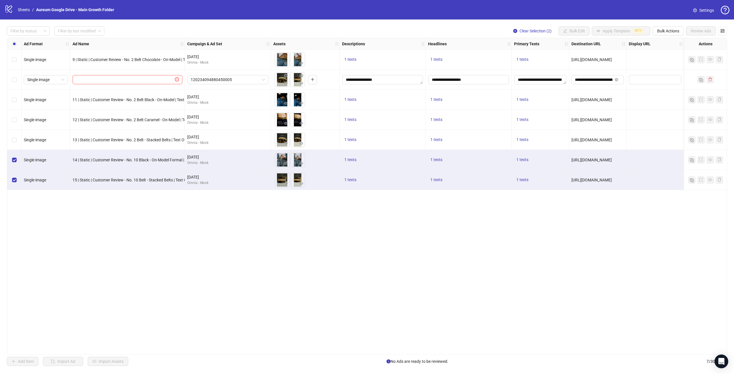
click at [666, 34] on button "Bulk Actions" at bounding box center [667, 30] width 31 height 9
click at [671, 80] on span "Export" at bounding box center [675, 79] width 39 height 6
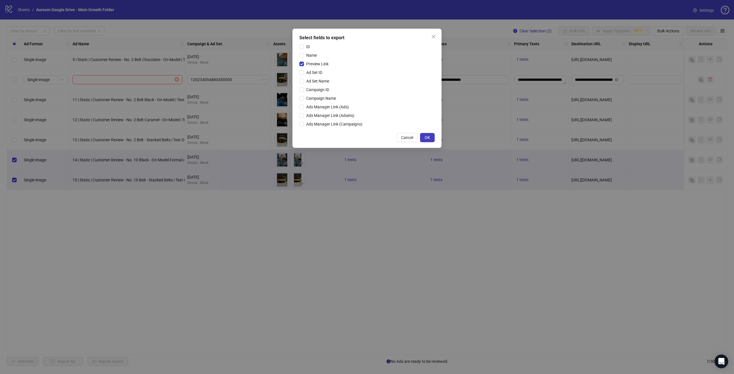
click at [431, 137] on button "OK" at bounding box center [427, 137] width 15 height 9
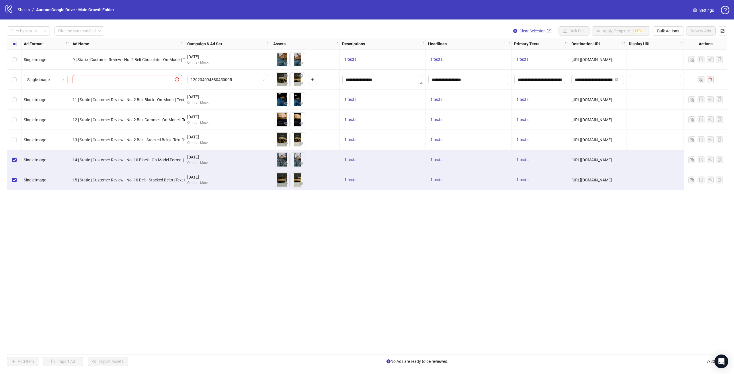
click at [302, 76] on icon "close-circle" at bounding box center [301, 76] width 4 height 4
click at [298, 81] on icon "plus" at bounding box center [297, 79] width 4 height 4
click at [270, 5] on div "logo/logo-mobile Sheets / Aureum Google Drive - Main Growth Folder Settings" at bounding box center [367, 10] width 725 height 10
click at [159, 78] on input "text" at bounding box center [125, 80] width 98 height 6
paste input "**********"
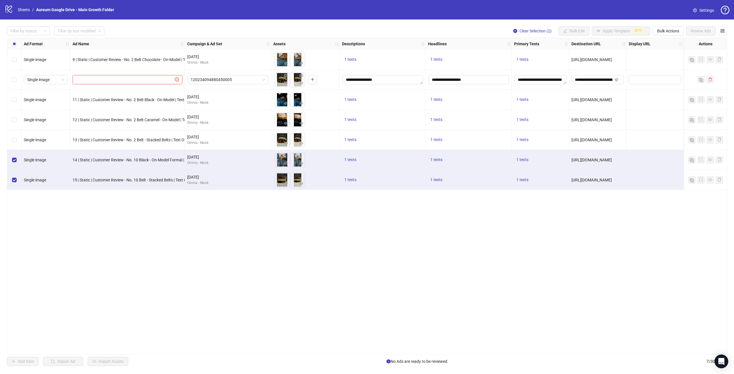
type input "**********"
click at [249, 79] on span "120234094880450005" at bounding box center [228, 79] width 74 height 9
type input "*"
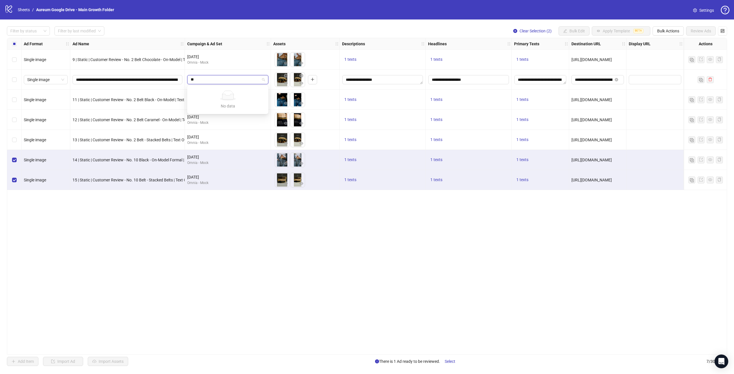
type input "*"
type input "****"
click at [237, 89] on div "[DATE]" at bounding box center [222, 91] width 60 height 6
click at [300, 84] on icon "eye" at bounding box center [301, 83] width 4 height 3
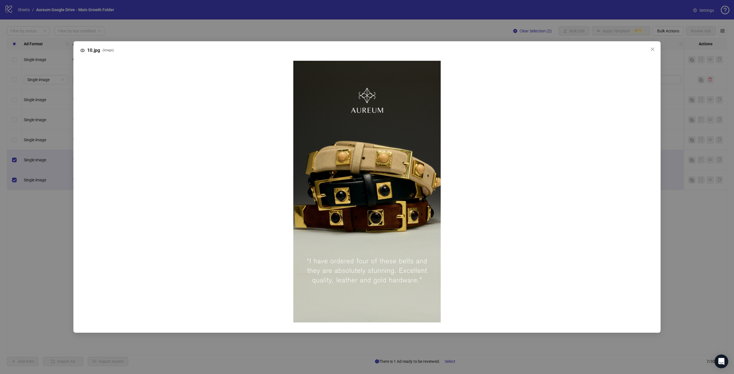
click at [326, 262] on div "10.jpg ( image )" at bounding box center [367, 187] width 734 height 374
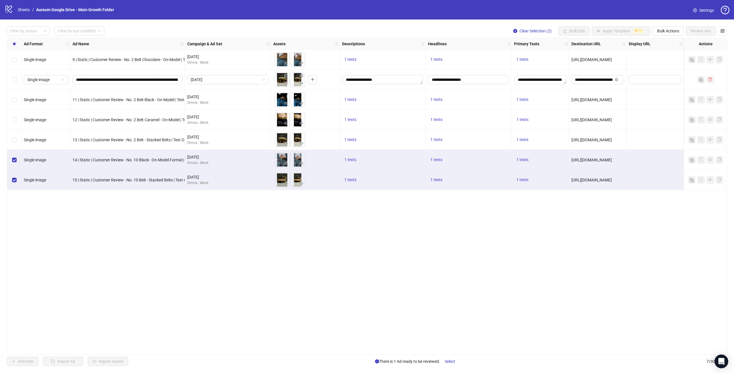
click at [17, 81] on div "Select row 2" at bounding box center [14, 80] width 14 height 20
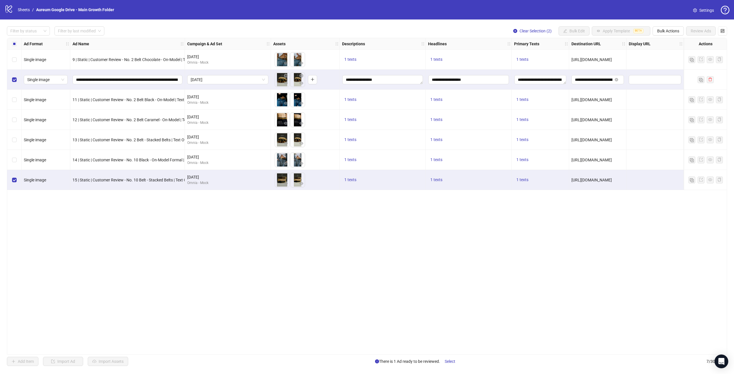
click at [13, 183] on div "Select row 7" at bounding box center [14, 180] width 14 height 20
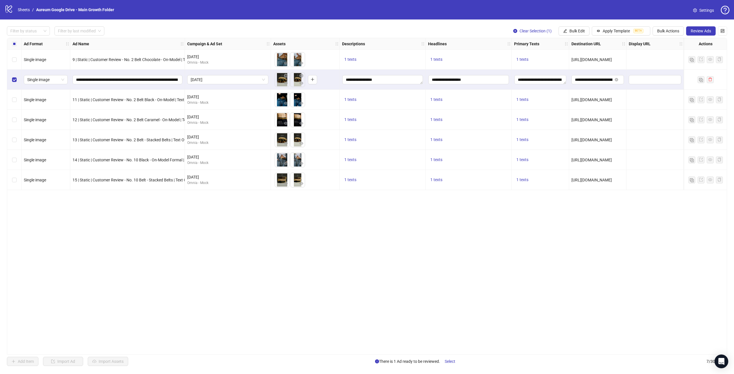
click at [693, 32] on span "Review Ads" at bounding box center [701, 31] width 20 height 5
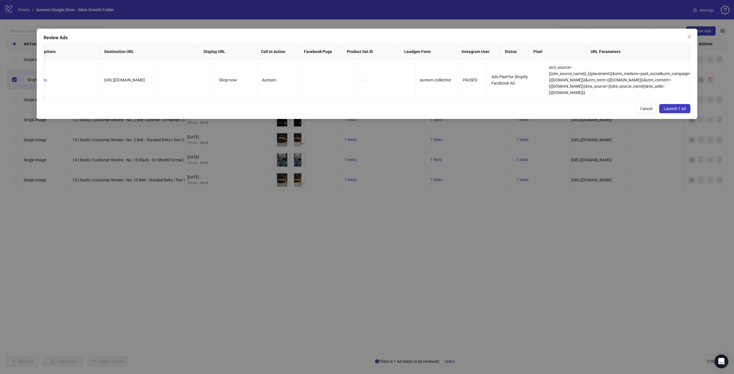
scroll to position [0, 562]
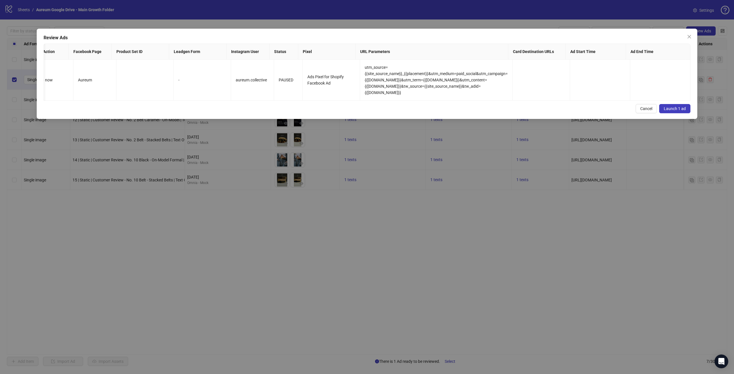
click at [679, 111] on span "Launch 1 ad" at bounding box center [675, 108] width 22 height 5
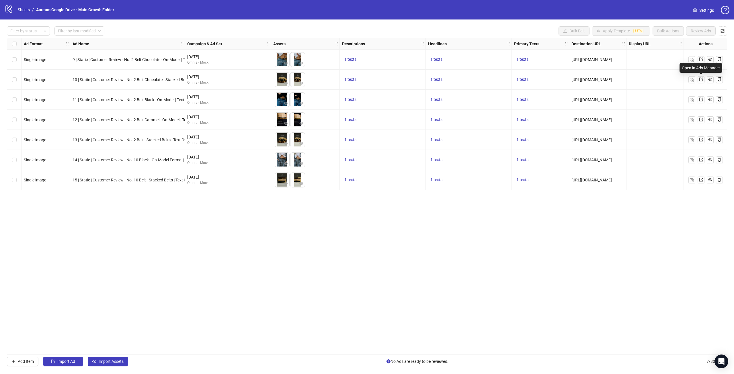
click at [703, 80] on link at bounding box center [700, 79] width 7 height 7
click at [21, 80] on div "Select row 2" at bounding box center [14, 80] width 14 height 20
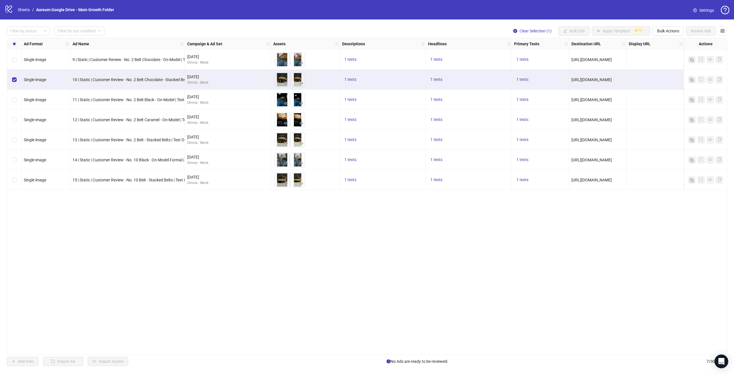
click at [665, 33] on span "Bulk Actions" at bounding box center [668, 31] width 22 height 5
click at [665, 81] on span "Export" at bounding box center [675, 79] width 39 height 6
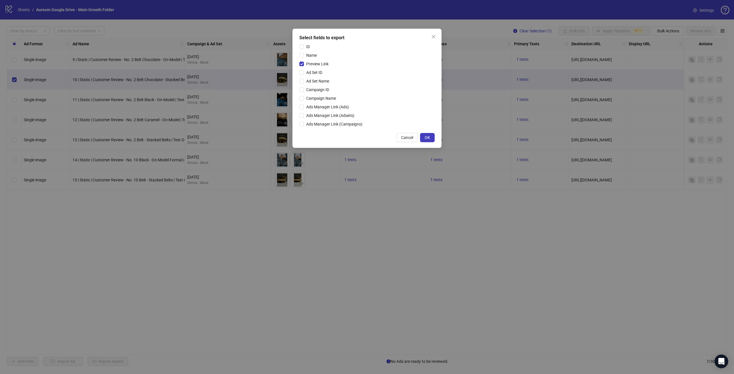
click at [428, 141] on button "OK" at bounding box center [427, 137] width 15 height 9
